Goal: Task Accomplishment & Management: Complete application form

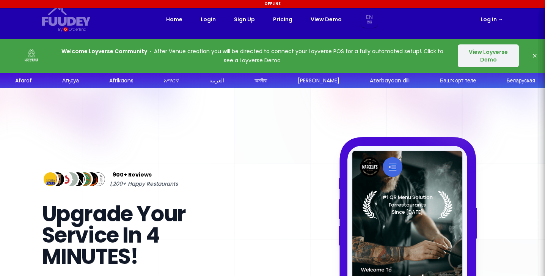
select select "en"
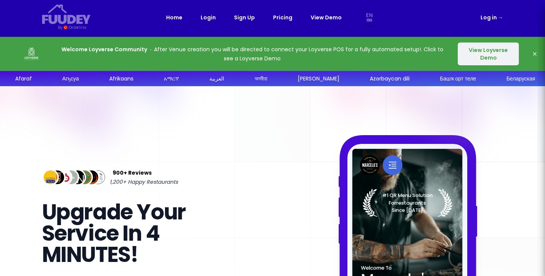
scroll to position [2, 0]
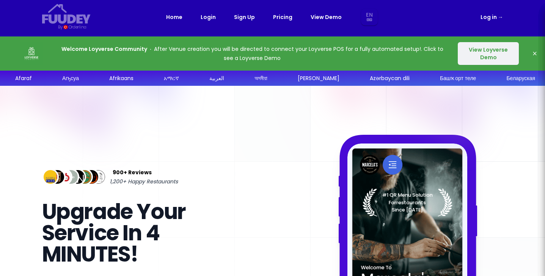
click at [494, 58] on button "View Loyverse Demo" at bounding box center [488, 53] width 61 height 23
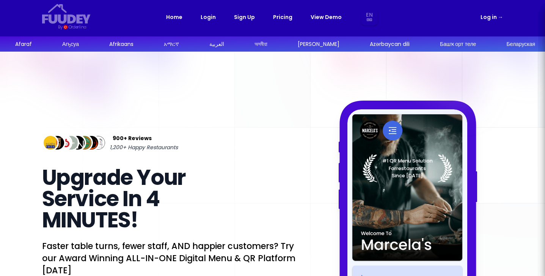
select select "en"
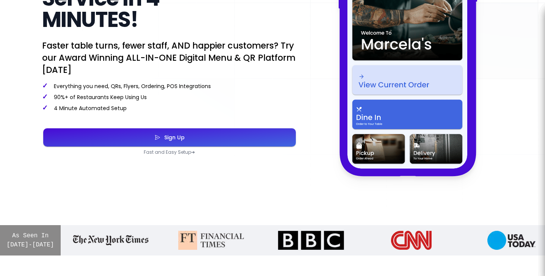
scroll to position [203, 0]
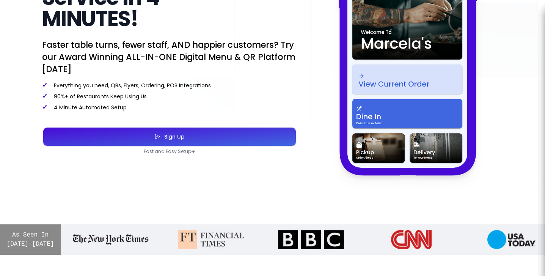
click at [220, 139] on button "Sign Up" at bounding box center [169, 136] width 253 height 18
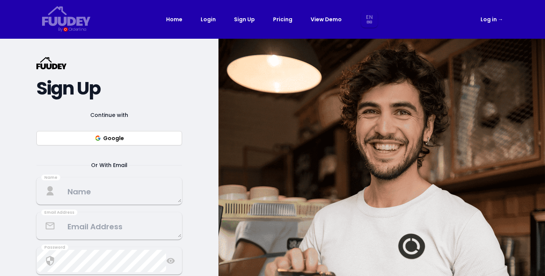
select select "en"
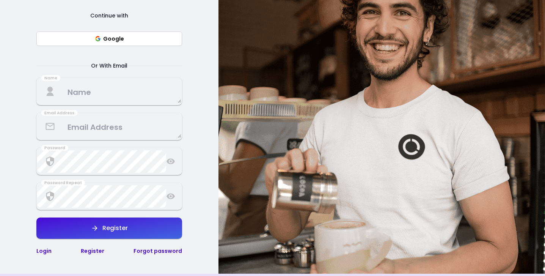
scroll to position [115, 0]
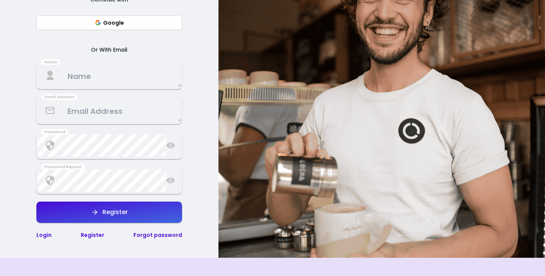
click at [119, 76] on textarea at bounding box center [109, 75] width 144 height 22
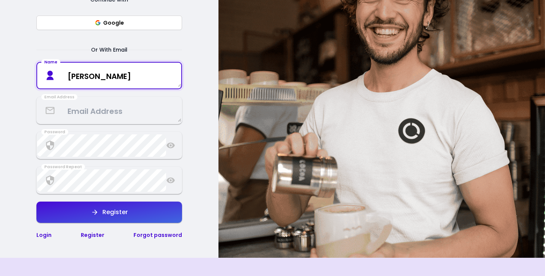
type textarea "[PERSON_NAME]"
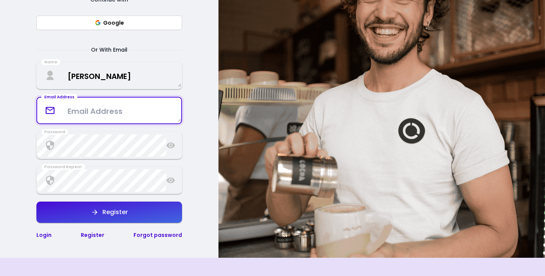
click at [56, 105] on textarea at bounding box center [109, 110] width 144 height 22
type textarea "g"
type textarea "[EMAIL_ADDRESS][DOMAIN_NAME]"
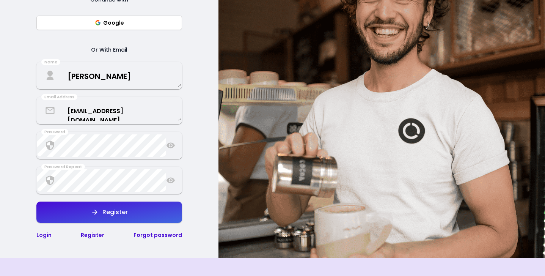
click at [99, 214] on div "Register" at bounding box center [113, 212] width 29 height 6
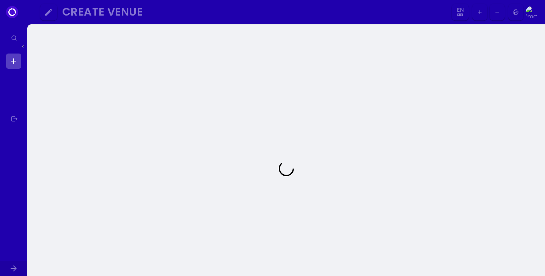
select select "en"
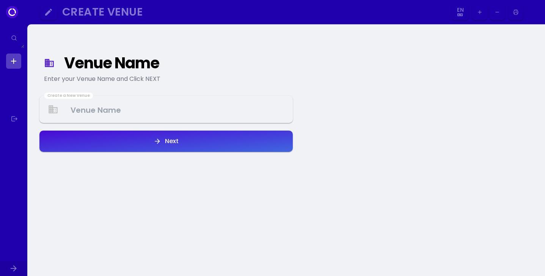
select select "en"
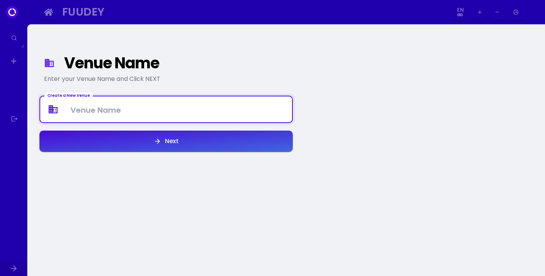
click at [220, 115] on Venue at bounding box center [166, 109] width 252 height 22
type Venue "The Island Chef"
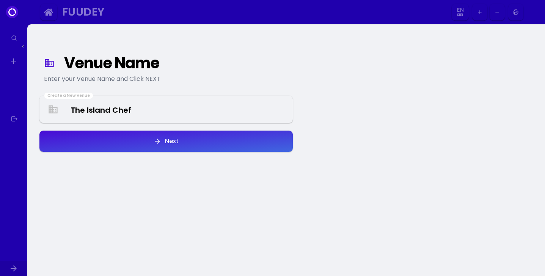
click at [200, 140] on button "Next" at bounding box center [165, 140] width 253 height 21
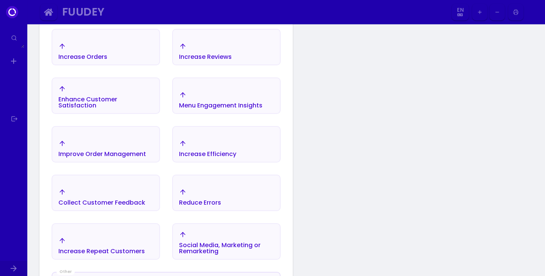
scroll to position [155, 0]
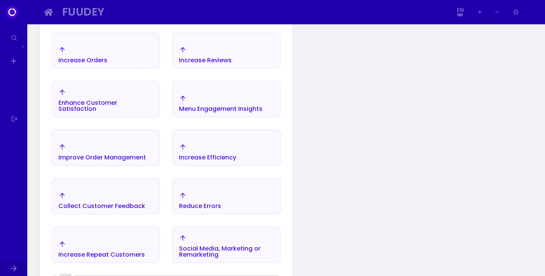
click at [101, 157] on div "Improve Order Management" at bounding box center [102, 157] width 88 height 6
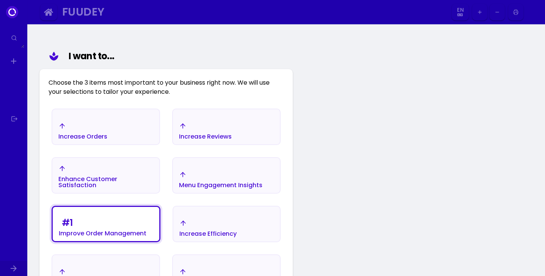
scroll to position [88, 0]
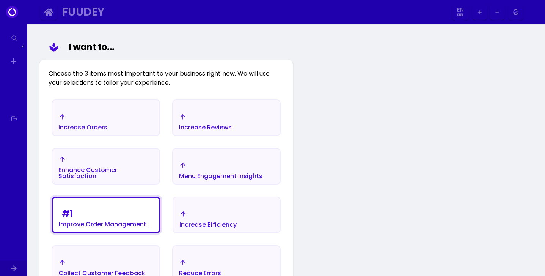
click at [105, 118] on div "Increase Orders" at bounding box center [82, 121] width 49 height 17
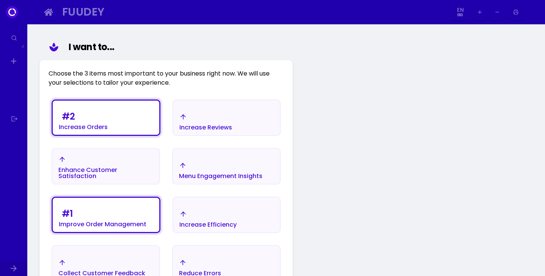
click at [107, 160] on div "Enhance Customer Satisfaction" at bounding box center [105, 168] width 95 height 24
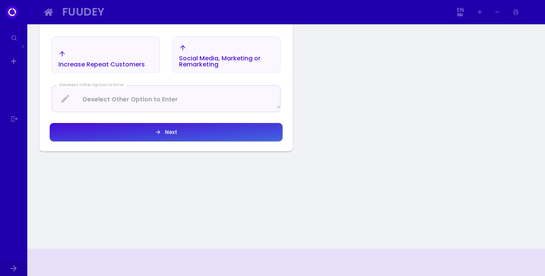
scroll to position [341, 0]
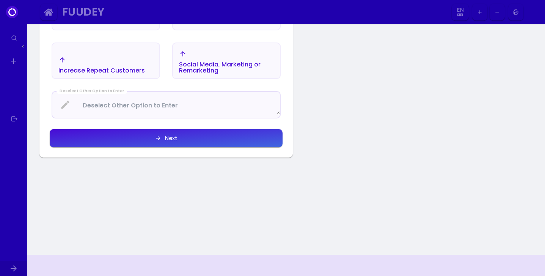
click at [145, 138] on button "Next" at bounding box center [166, 138] width 233 height 18
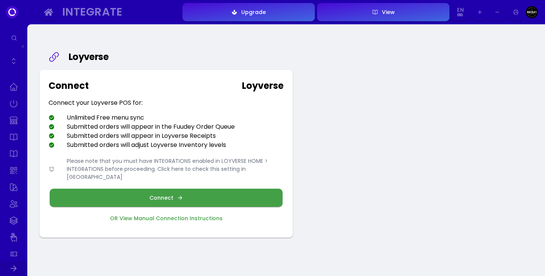
click at [138, 193] on button "Connect" at bounding box center [166, 198] width 233 height 18
